Goal: Task Accomplishment & Management: Use online tool/utility

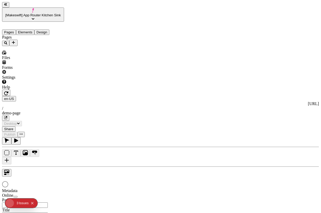
type input "/demo-page"
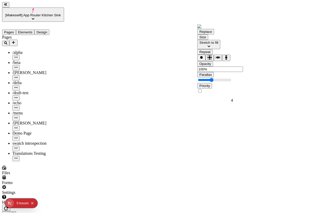
click at [225, 66] on div "Opacity" at bounding box center [221, 63] width 46 height 5
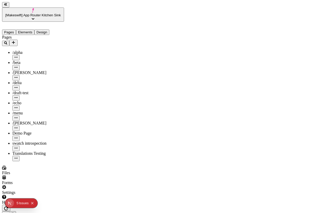
scroll to position [0, 5]
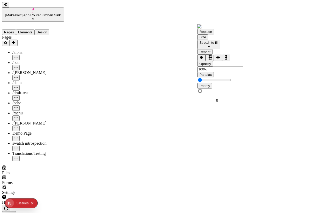
scroll to position [0, 0]
